Goal: Task Accomplishment & Management: Complete application form

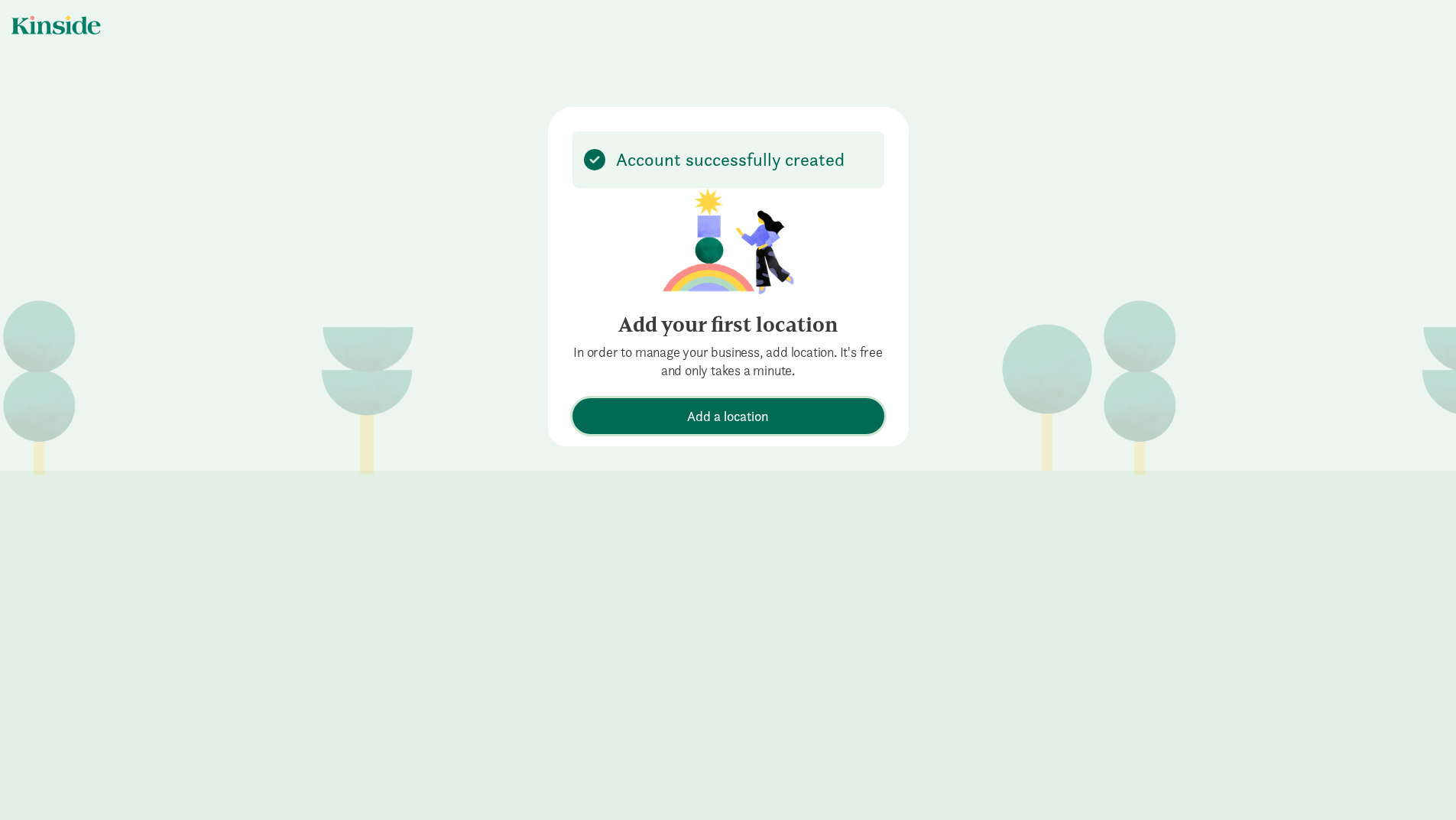
click at [715, 412] on span "Add a location" at bounding box center [728, 416] width 82 height 20
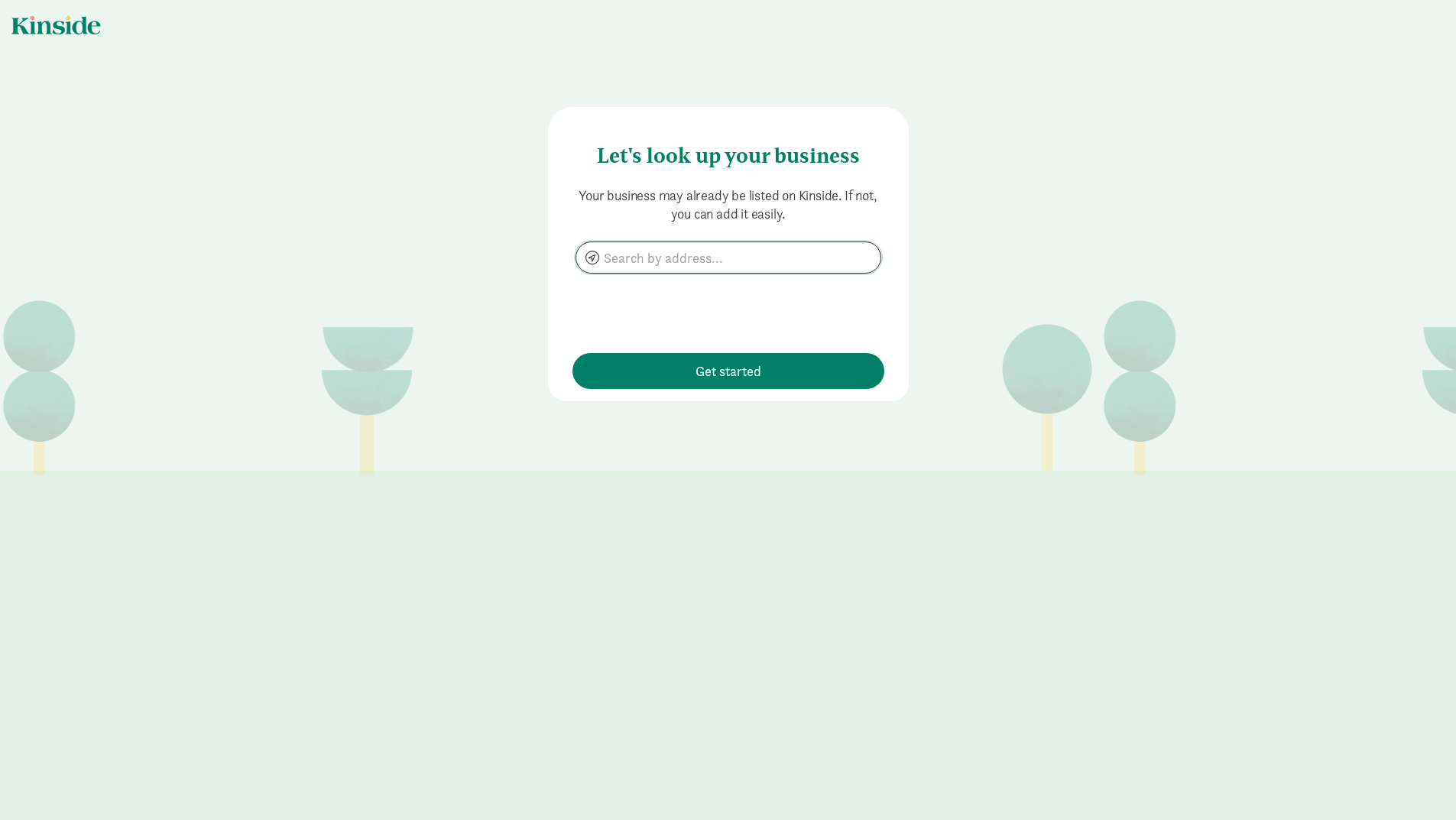
click at [659, 257] on input at bounding box center [728, 257] width 304 height 30
click at [716, 377] on span "Get started" at bounding box center [728, 371] width 66 height 20
type input "123 Corning Ave, Milpitas, CA 95035"
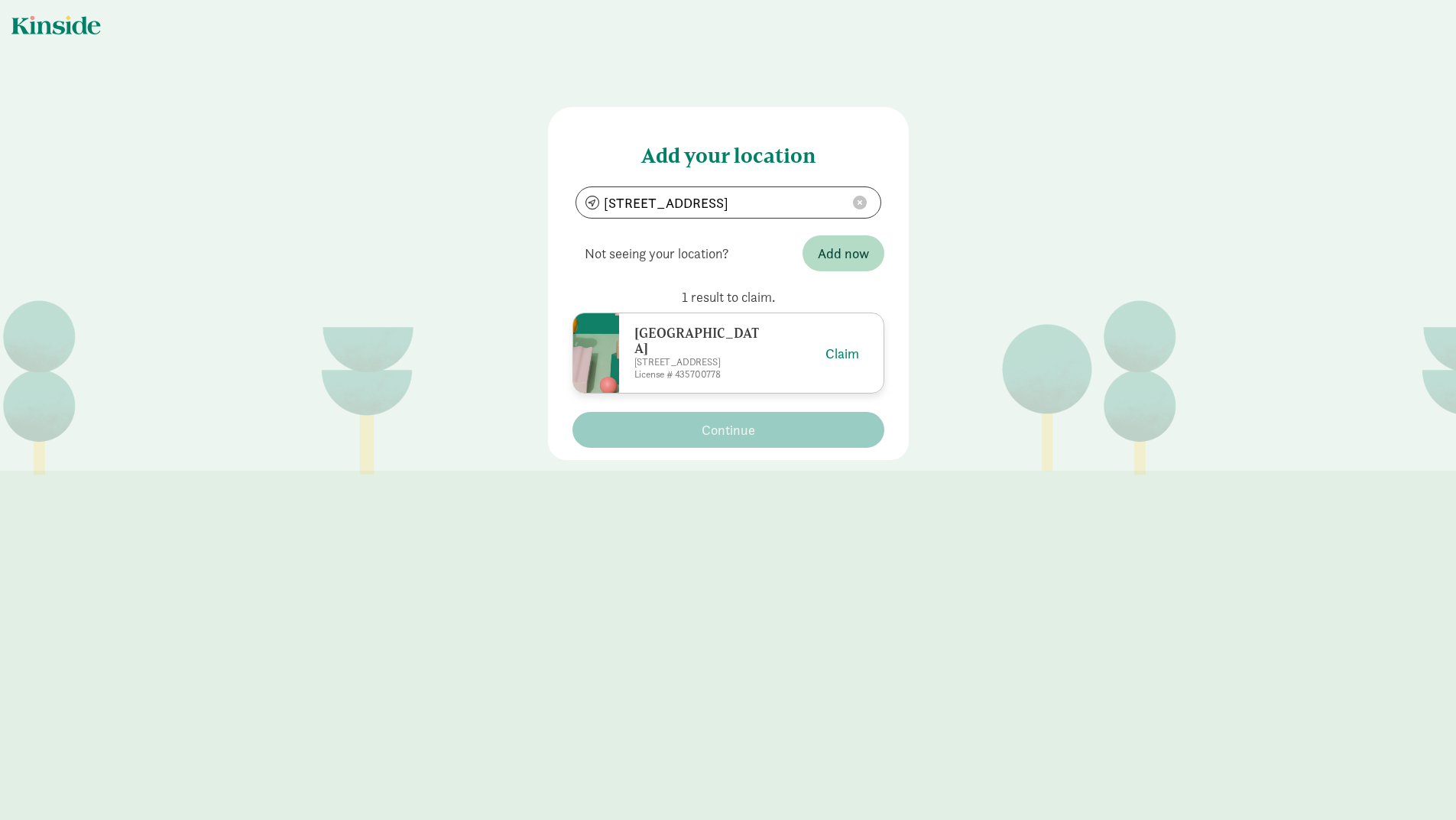
click at [588, 337] on div at bounding box center [596, 353] width 46 height 80
click at [826, 351] on button "Claim" at bounding box center [842, 353] width 34 height 20
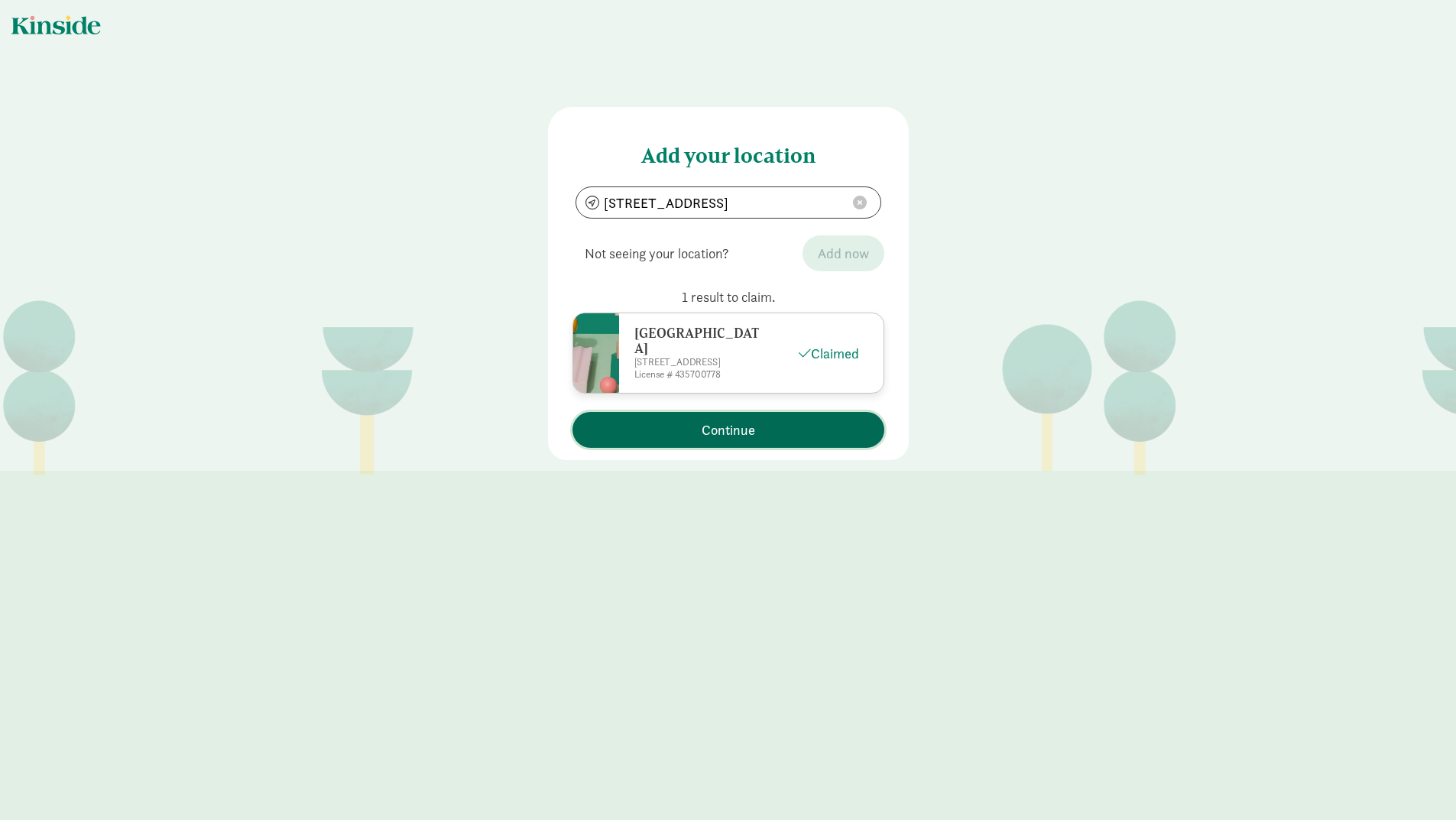
click at [757, 418] on button "Continue" at bounding box center [728, 430] width 312 height 36
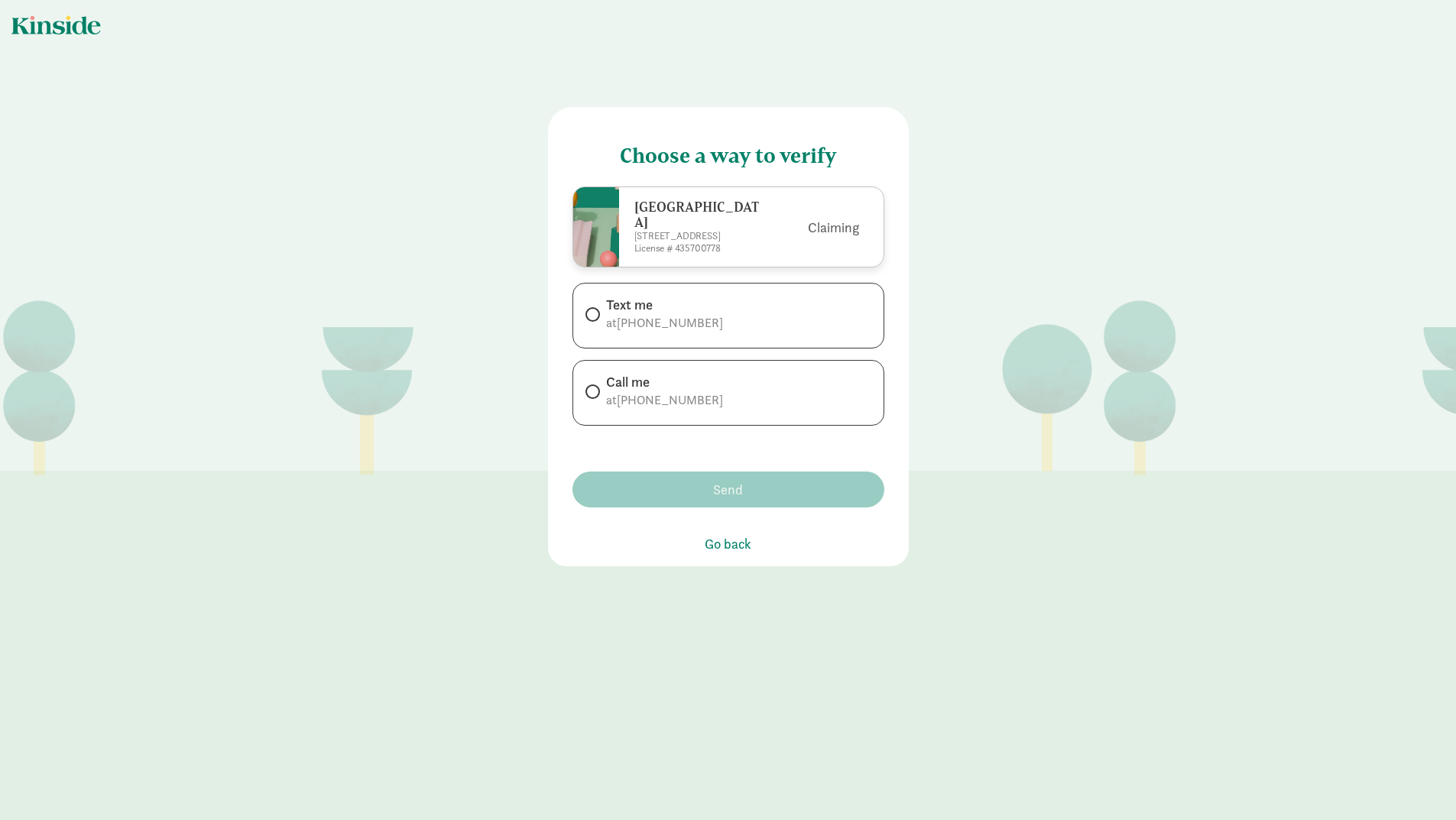
click at [616, 316] on span "+14083032082" at bounding box center [669, 323] width 106 height 16
click at [595, 316] on input "Text me at +14083032082" at bounding box center [590, 314] width 10 height 10
radio input "true"
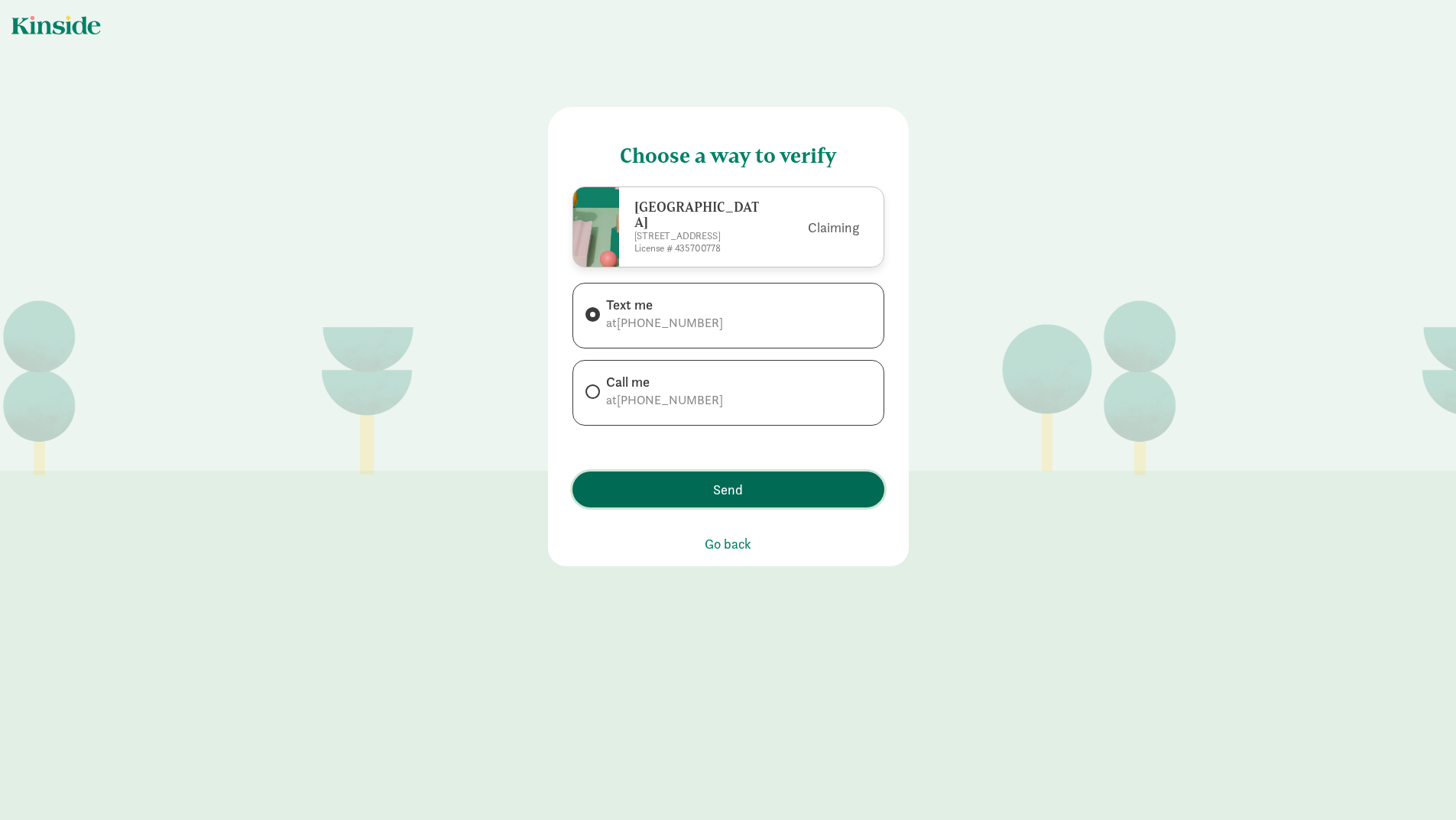
click at [716, 489] on span "Send" at bounding box center [728, 488] width 30 height 20
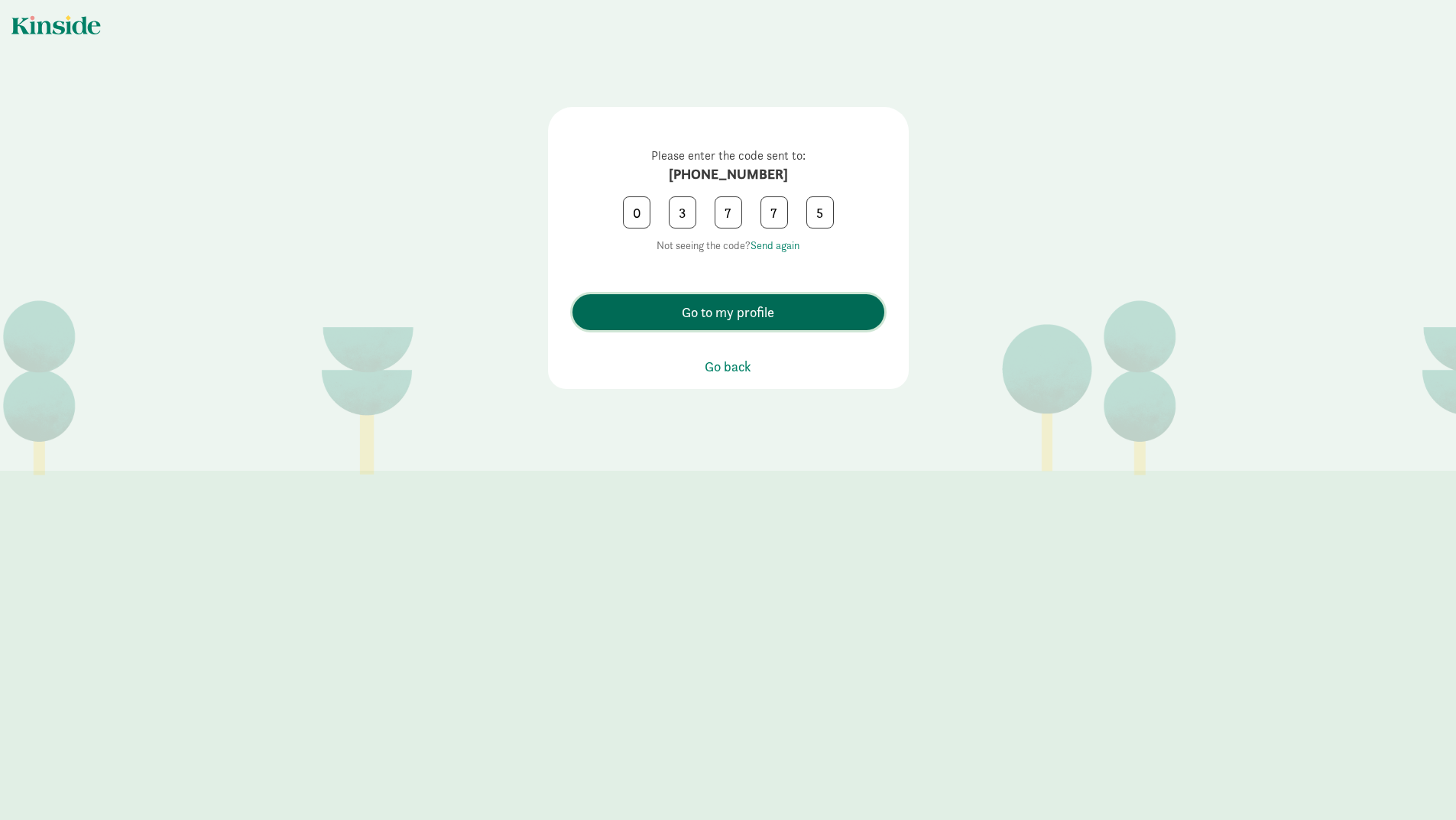
click at [741, 320] on span "Go to my profile" at bounding box center [728, 311] width 92 height 20
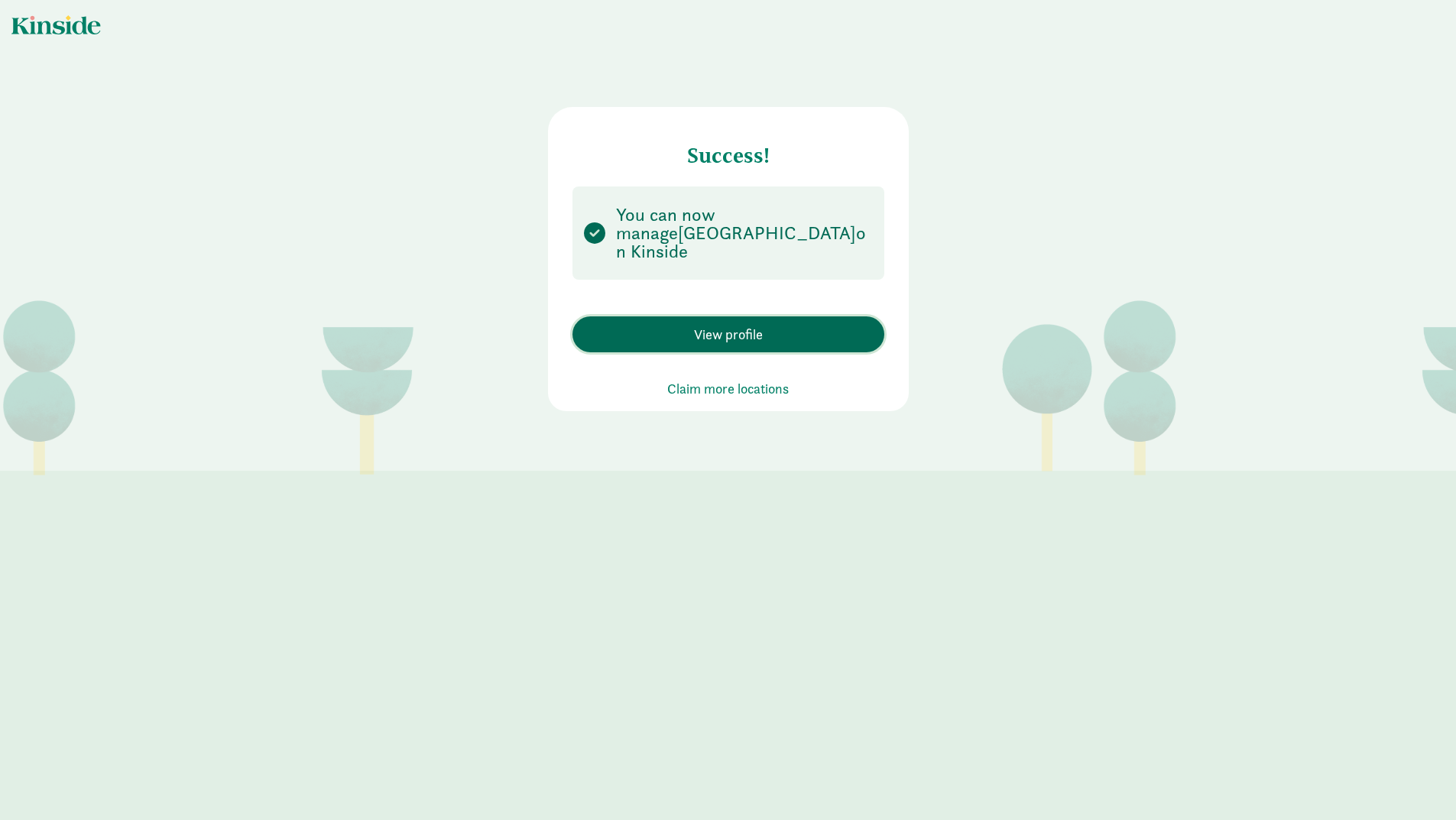
click at [730, 324] on span "View profile" at bounding box center [729, 333] width 69 height 20
